Goal: Task Accomplishment & Management: Use online tool/utility

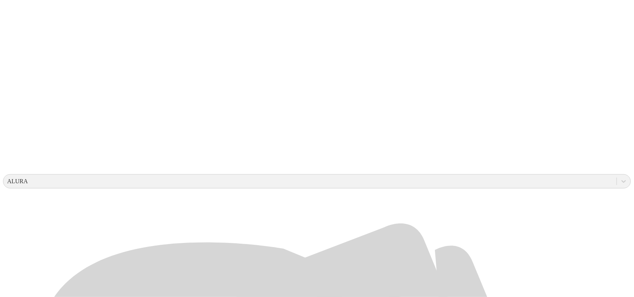
scroll to position [188, 0]
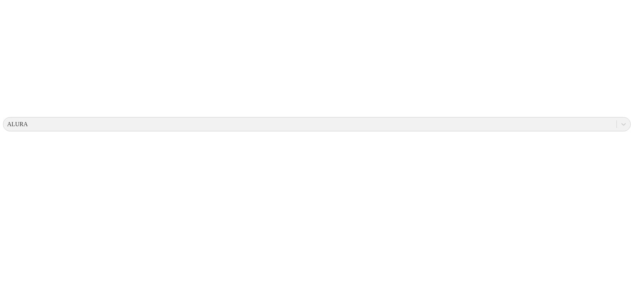
scroll to position [0, 0]
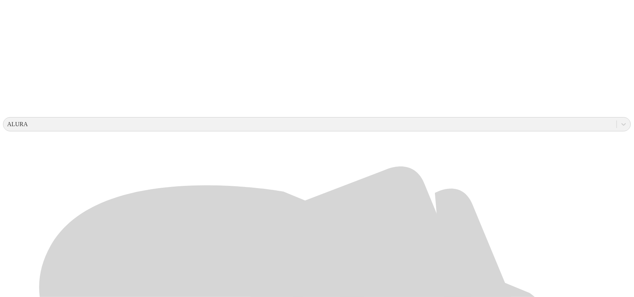
scroll to position [235, 0]
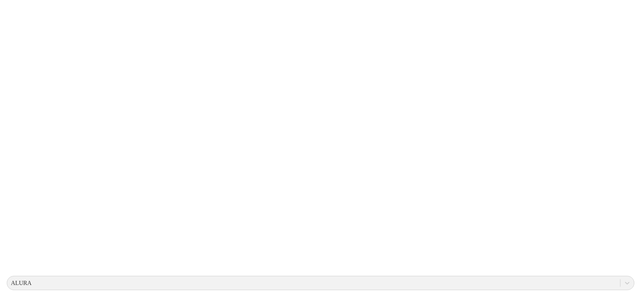
scroll to position [0, 0]
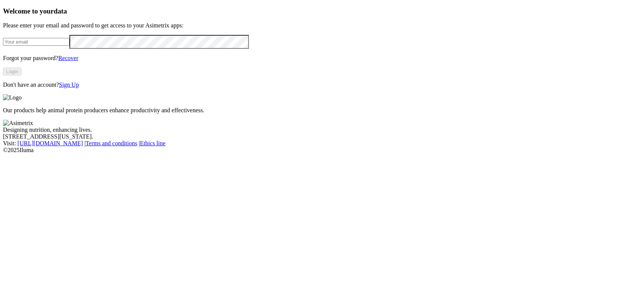
type input "[EMAIL_ADDRESS][DOMAIN_NAME]"
click at [21, 75] on button "Login" at bounding box center [12, 72] width 18 height 8
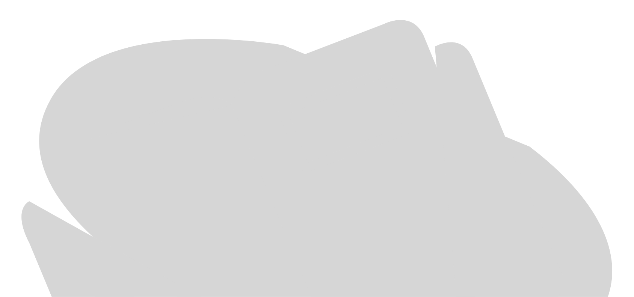
scroll to position [337, 0]
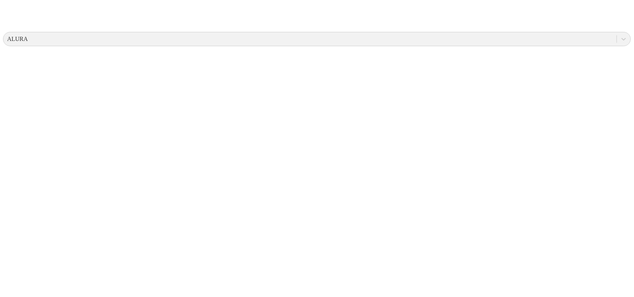
scroll to position [0, 0]
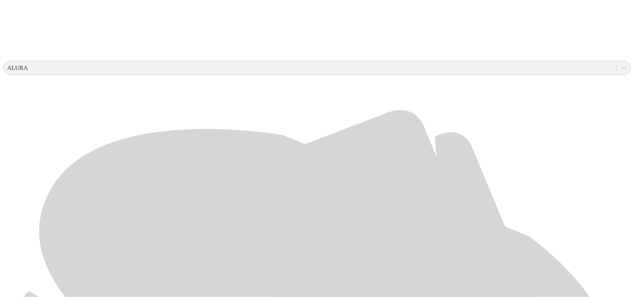
scroll to position [337, 0]
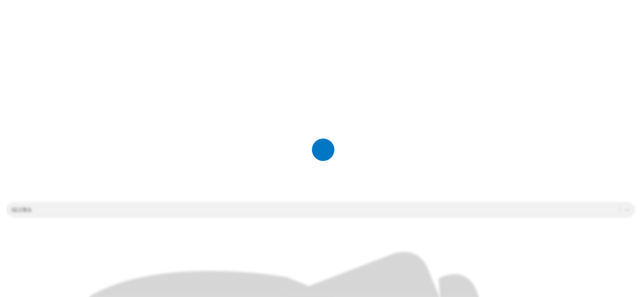
scroll to position [0, 0]
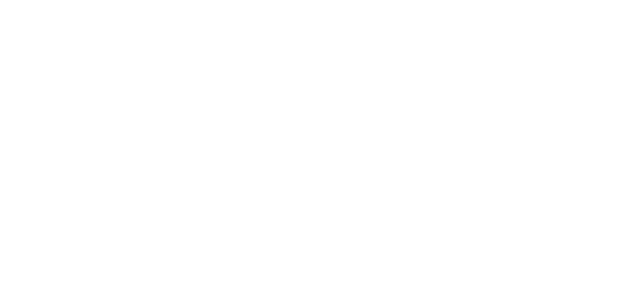
drag, startPoint x: 109, startPoint y: 136, endPoint x: 107, endPoint y: 143, distance: 7.7
drag, startPoint x: 106, startPoint y: 147, endPoint x: 99, endPoint y: 148, distance: 7.7
